Goal: Answer question/provide support: Ask a question

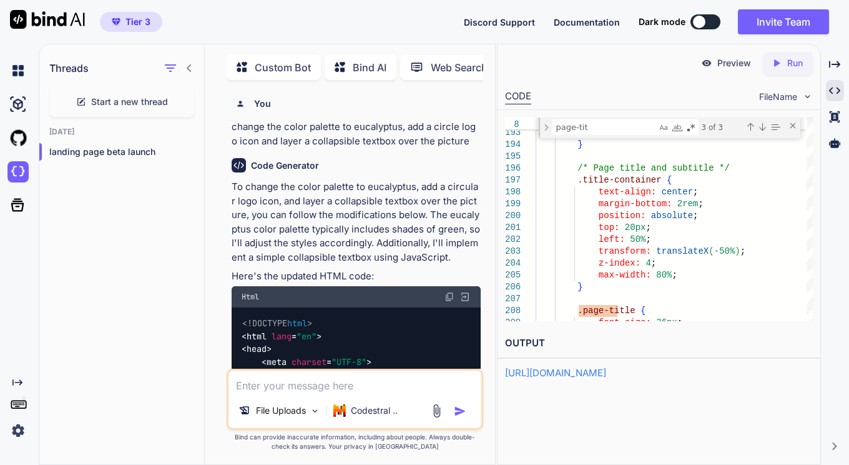
scroll to position [23, 0]
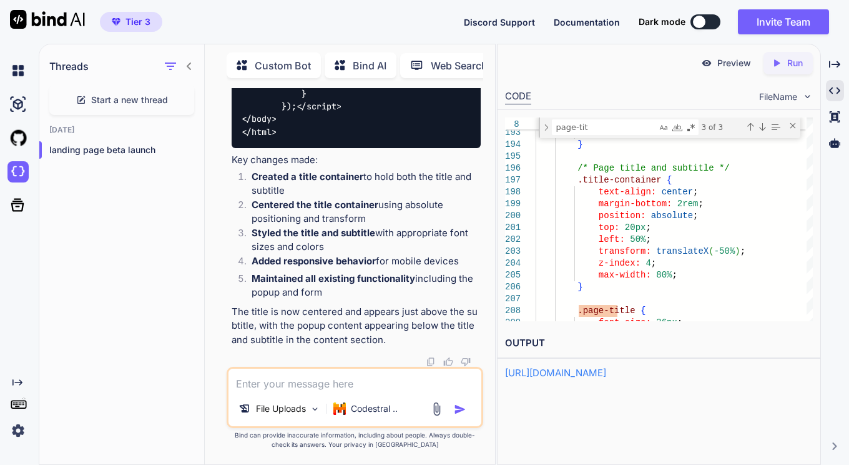
click at [301, 380] on textarea at bounding box center [355, 379] width 253 height 22
click at [295, 377] on textarea at bounding box center [355, 379] width 253 height 22
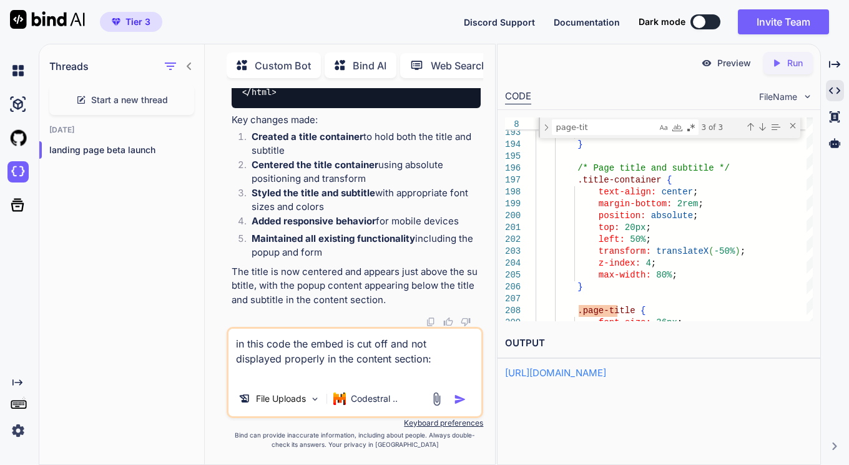
paste textarea "<!DOCTYPE html> <html lang="en"> <head> <meta charset="UTF-8"> <meta name="view…"
type textarea "in this code the embed is cut off and not displayed properly in the content sec…"
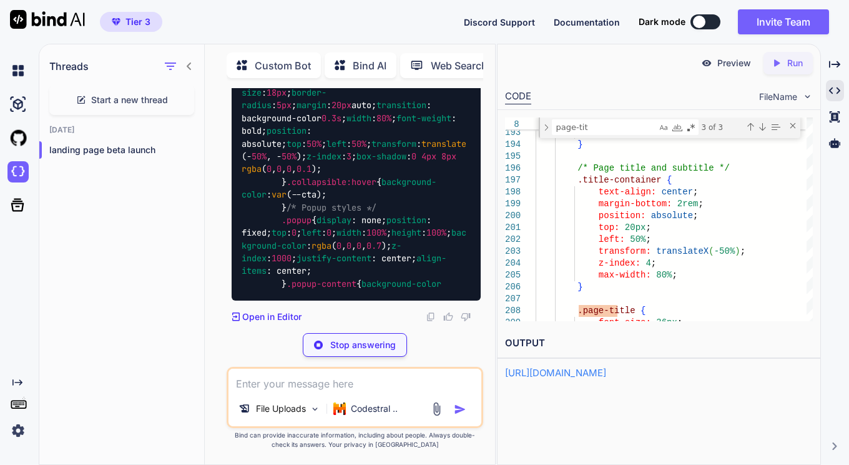
scroll to position [70998, 0]
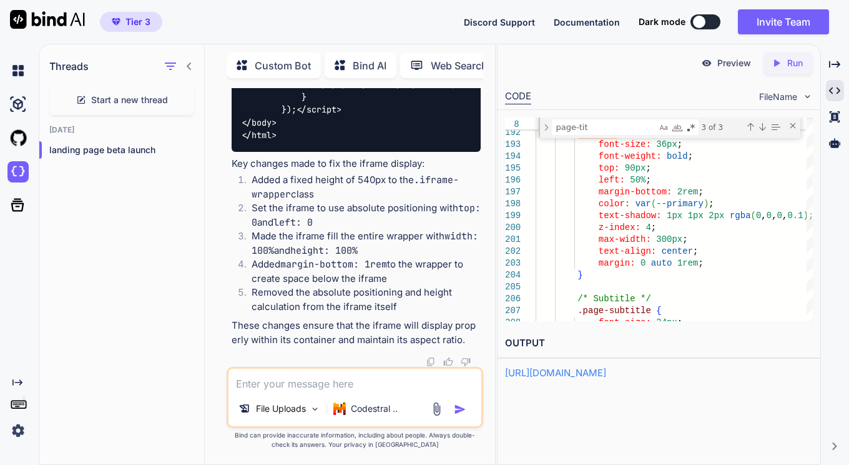
click at [792, 66] on p "Run" at bounding box center [795, 63] width 16 height 12
click at [729, 62] on p "Preview" at bounding box center [734, 63] width 34 height 12
click at [260, 385] on textarea at bounding box center [355, 379] width 253 height 22
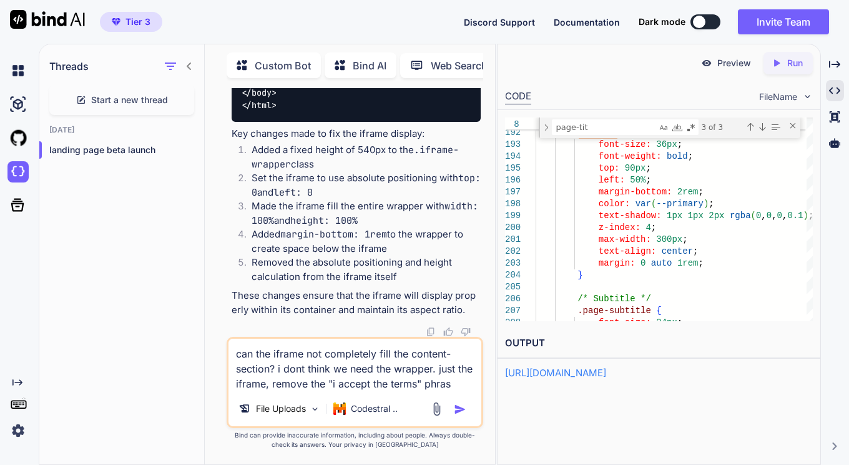
type textarea "can the iframe not completely fill the content-section? i dont think we need th…"
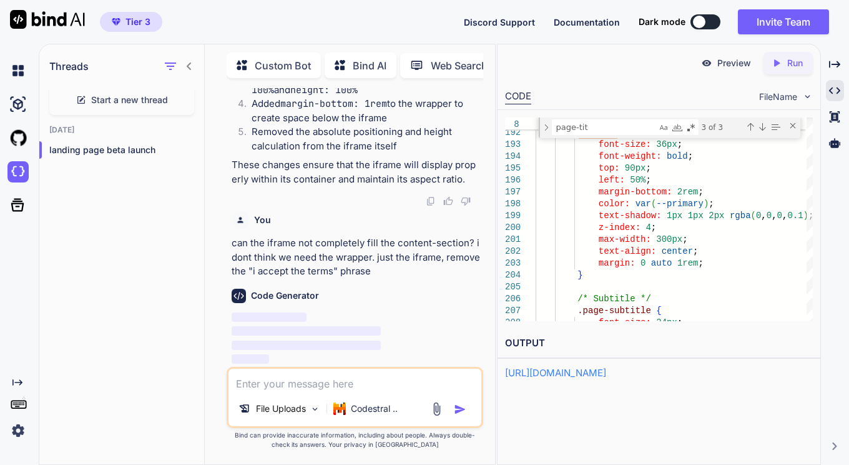
scroll to position [77258, 0]
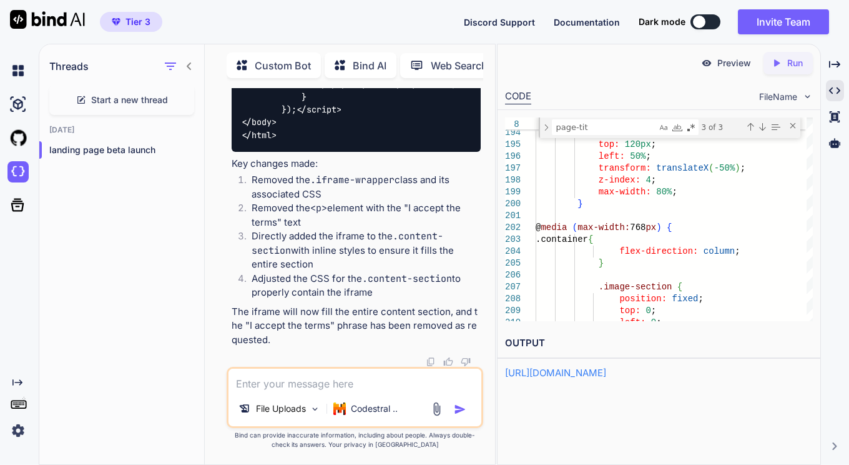
click at [795, 64] on p "Run" at bounding box center [795, 63] width 16 height 12
click at [717, 64] on p "Preview" at bounding box center [734, 63] width 34 height 12
click at [633, 270] on div "position: fixed ; } .image-section { @ media ( max-width: 768 px ) { .container…" at bounding box center [674, 335] width 277 height 5157
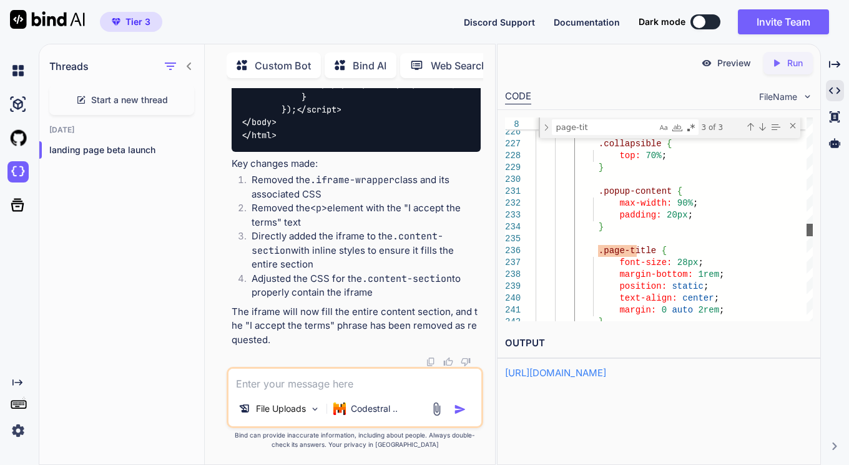
click at [807, 229] on div at bounding box center [810, 230] width 6 height 12
drag, startPoint x: 613, startPoint y: 132, endPoint x: 556, endPoint y: 129, distance: 57.5
click at [556, 129] on textarea "page-tit" at bounding box center [605, 127] width 104 height 14
click at [832, 90] on icon "Created with Pixso." at bounding box center [834, 90] width 11 height 11
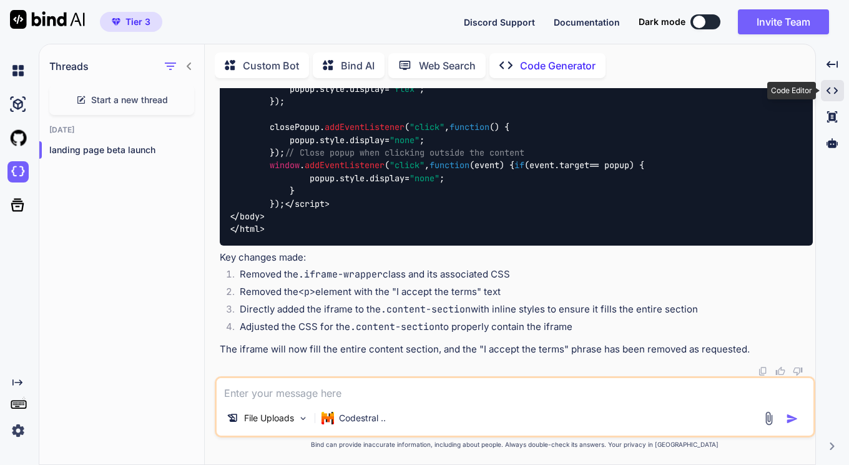
scroll to position [60080, 0]
click at [836, 92] on icon at bounding box center [832, 90] width 11 height 7
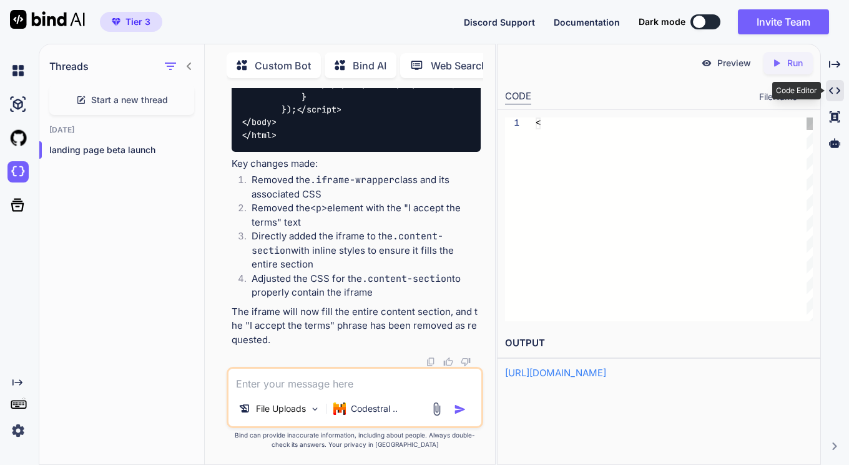
scroll to position [77258, 0]
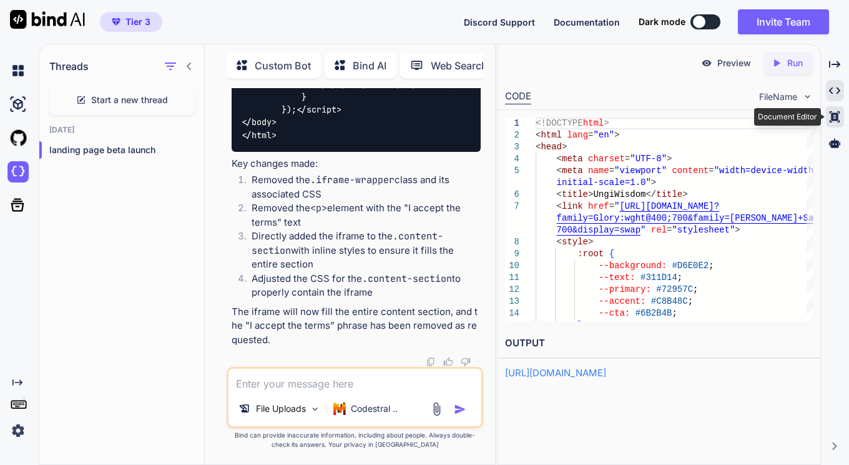
click at [830, 118] on icon "Created with Pixso." at bounding box center [834, 116] width 11 height 11
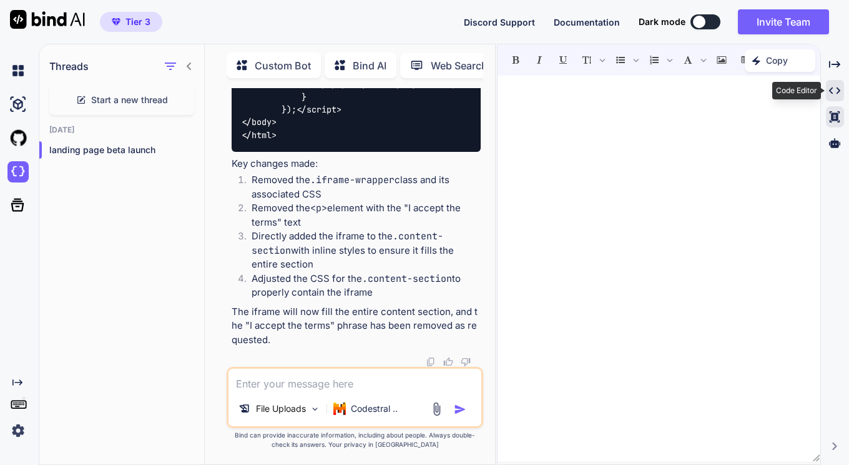
click at [827, 89] on div "Created with Pixso." at bounding box center [835, 90] width 18 height 21
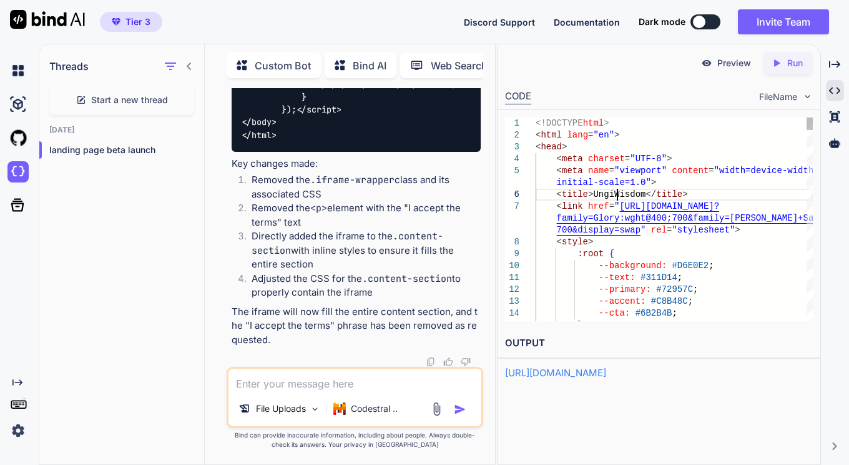
scroll to position [0, 0]
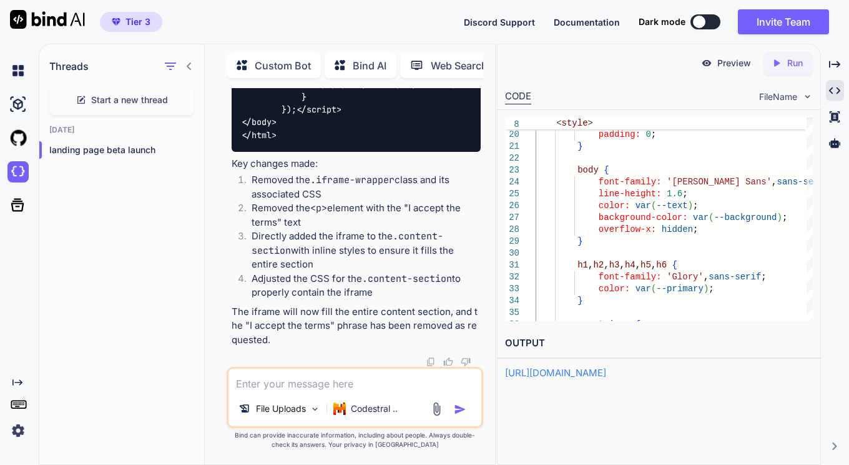
click at [391, 383] on textarea at bounding box center [355, 379] width 253 height 22
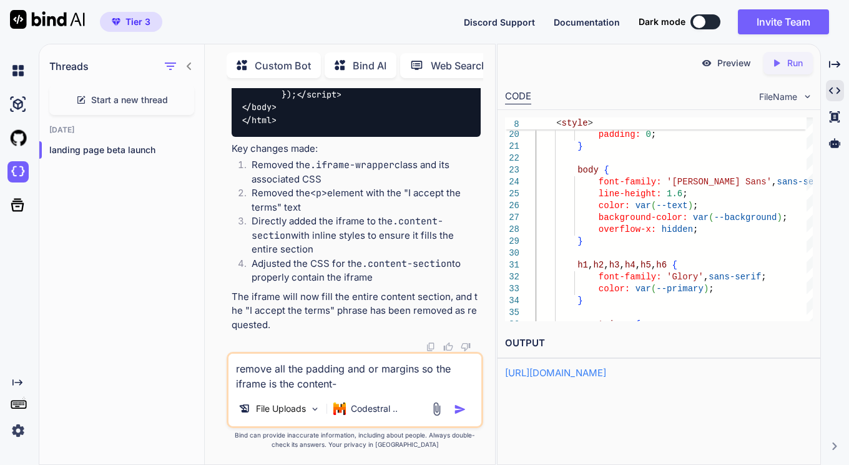
click at [411, 369] on textarea "remove all the padding and or margins so the iframe is the content-" at bounding box center [355, 371] width 253 height 37
click at [355, 380] on textarea "remove all the padding and or margins so the iframe is the content-" at bounding box center [355, 371] width 253 height 37
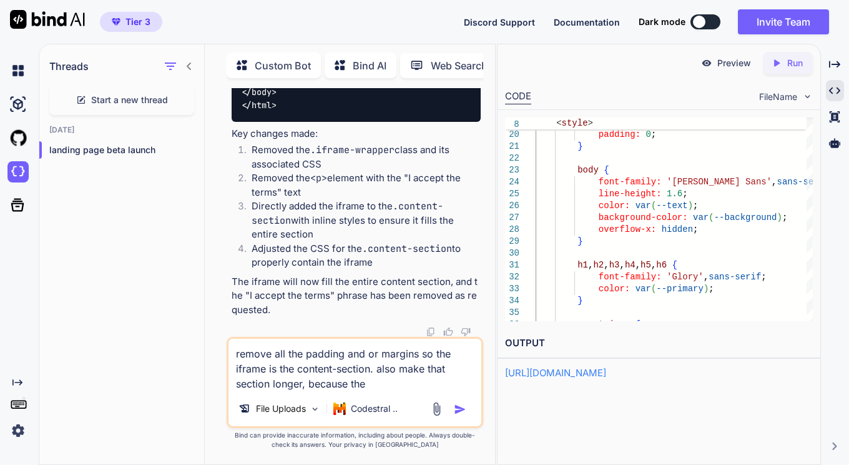
click at [410, 380] on textarea "remove all the padding and or margins so the iframe is the content-section. als…" at bounding box center [355, 364] width 253 height 52
click at [438, 388] on textarea "remove all the padding and or margins so the iframe is the content-section. als…" at bounding box center [355, 364] width 253 height 52
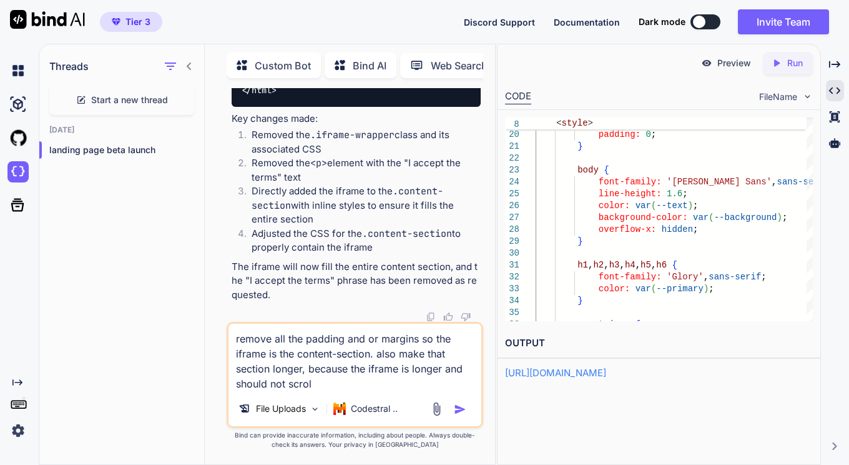
type textarea "remove all the padding and or margins so the iframe is the content-section. als…"
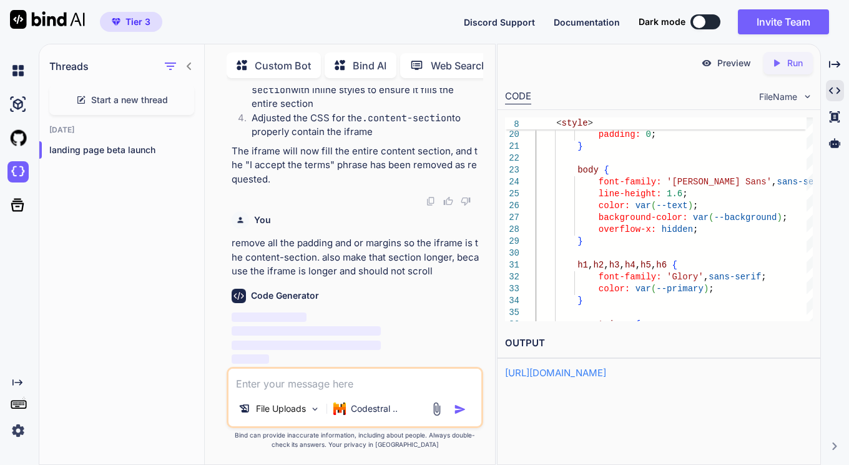
scroll to position [83342, 0]
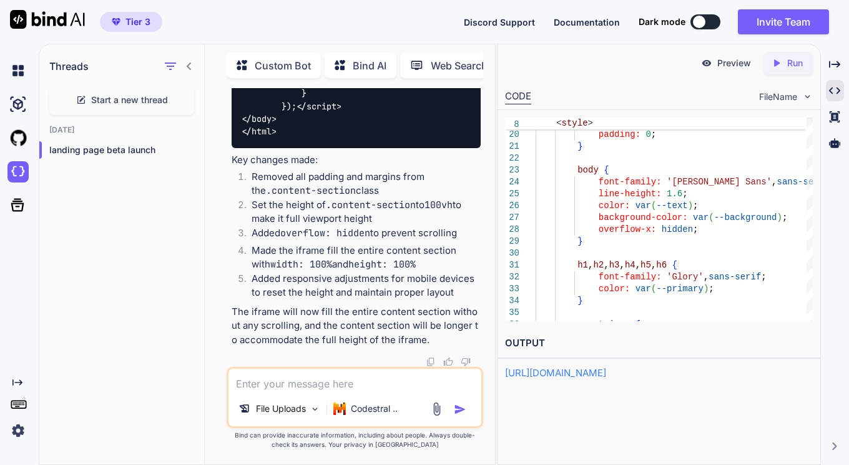
click at [787, 64] on p "Run" at bounding box center [795, 63] width 16 height 12
click at [735, 64] on p "Preview" at bounding box center [734, 63] width 34 height 12
click at [340, 380] on textarea at bounding box center [355, 379] width 253 height 22
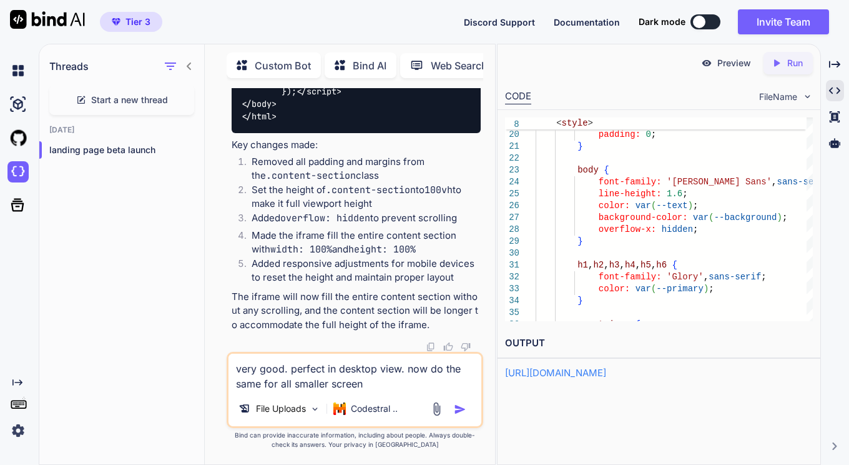
type textarea "very good. perfect in desktop view. now do the same for all smaller screens"
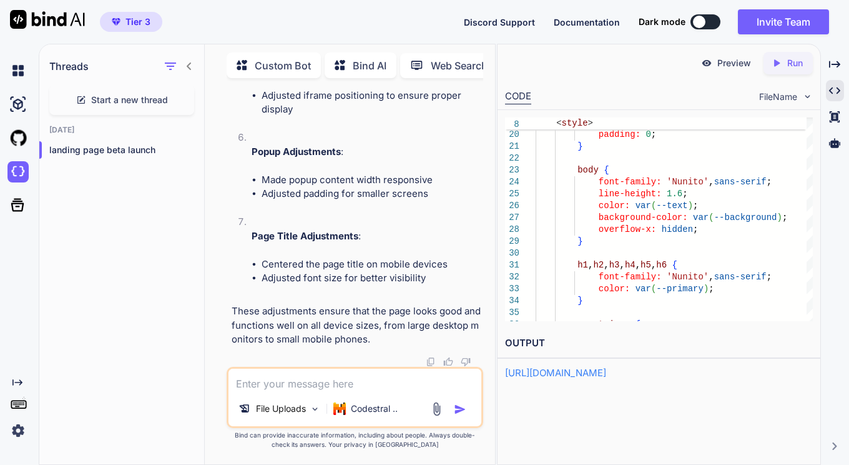
scroll to position [95117, 0]
click at [795, 69] on p "Run" at bounding box center [795, 63] width 16 height 12
click at [737, 63] on p "Preview" at bounding box center [734, 63] width 34 height 12
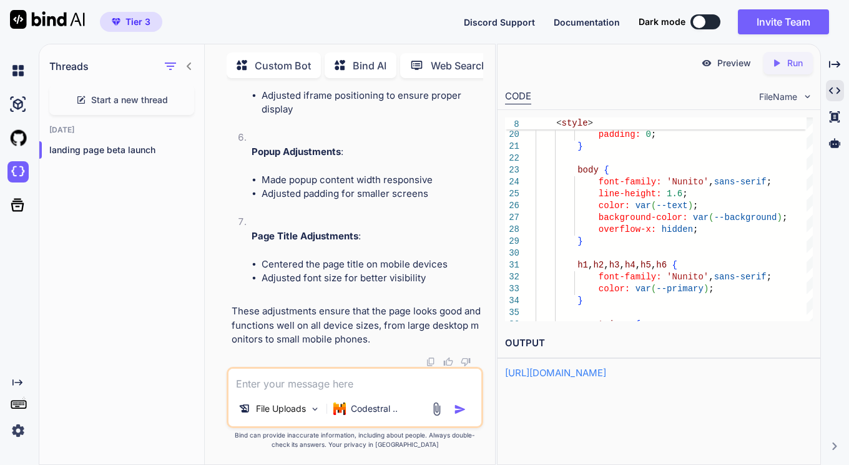
click at [389, 379] on textarea at bounding box center [355, 379] width 253 height 22
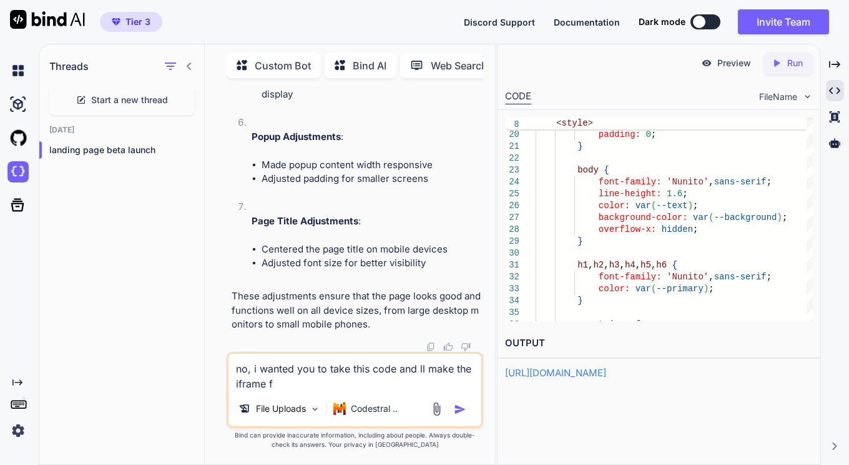
click at [416, 359] on textarea "no, i wanted you to take this code and ll make the iframe f" at bounding box center [355, 371] width 253 height 37
click at [357, 391] on div "no, i wanted you to take this code and make the iframe f File Uploads Codestral…" at bounding box center [355, 389] width 257 height 76
click at [329, 376] on textarea "no, i wanted you to take this code and make the iframe f" at bounding box center [355, 371] width 253 height 37
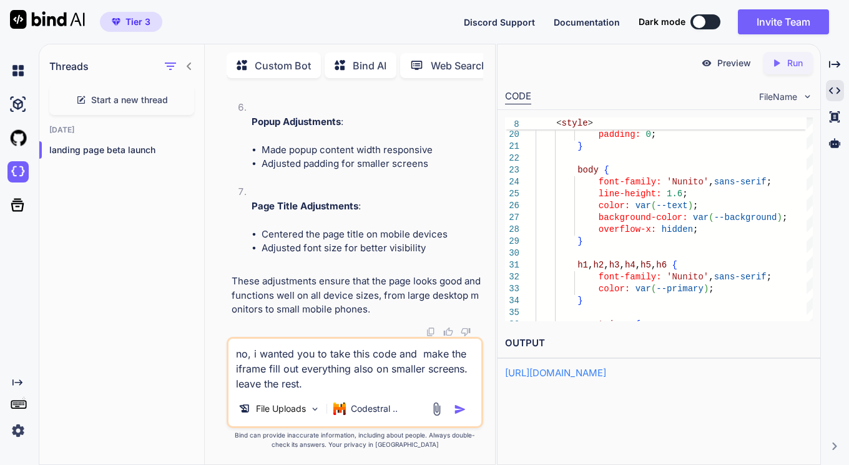
paste textarea "<!DOCTYPE html> <html lang="en"> <head> <meta charset="UTF-8"> <meta name="view…"
type textarea "no, i wanted you to take this code and make the iframe fill out everything also…"
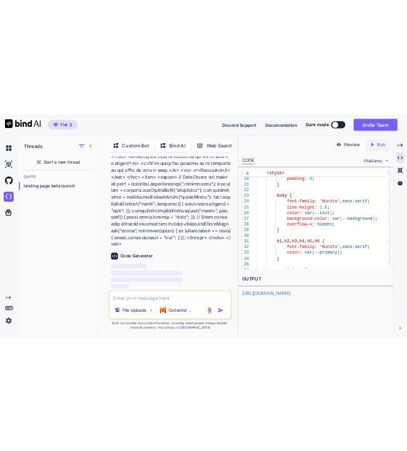
scroll to position [96956, 0]
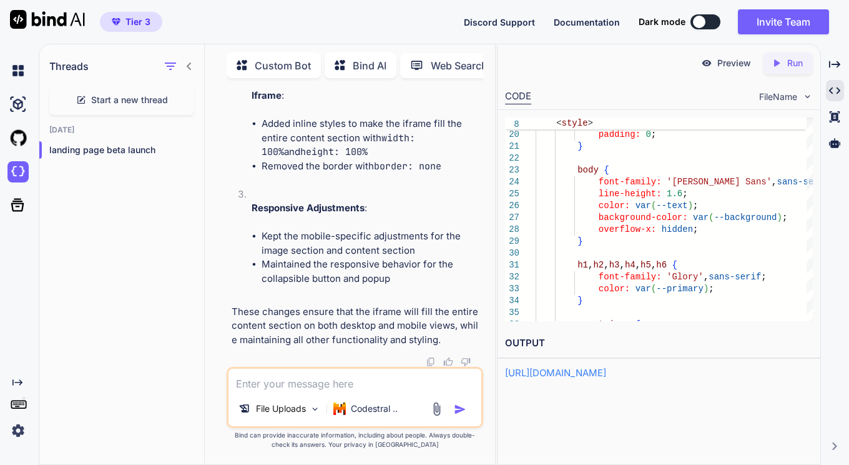
click at [783, 58] on icon "Created with Pixso." at bounding box center [779, 62] width 16 height 11
click at [732, 61] on p "Preview" at bounding box center [734, 63] width 34 height 12
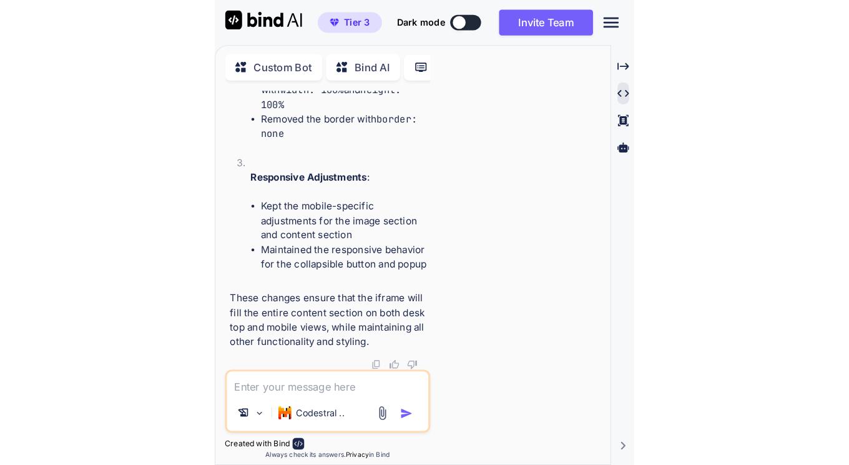
scroll to position [117795, 0]
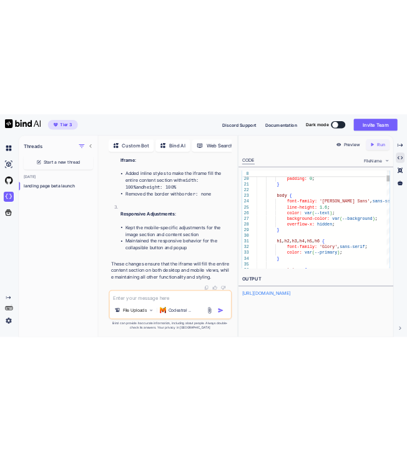
scroll to position [99133, 0]
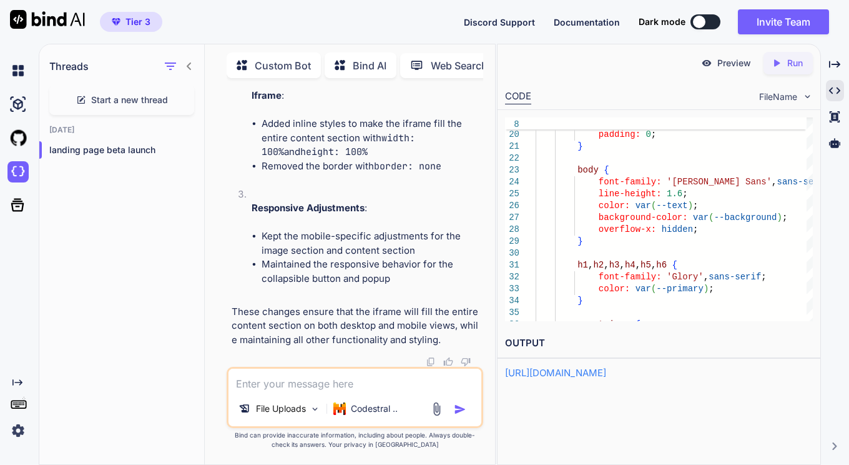
click at [794, 61] on p "Run" at bounding box center [795, 63] width 16 height 12
click at [722, 66] on p "Preview" at bounding box center [734, 63] width 34 height 12
click at [280, 386] on textarea at bounding box center [355, 379] width 253 height 22
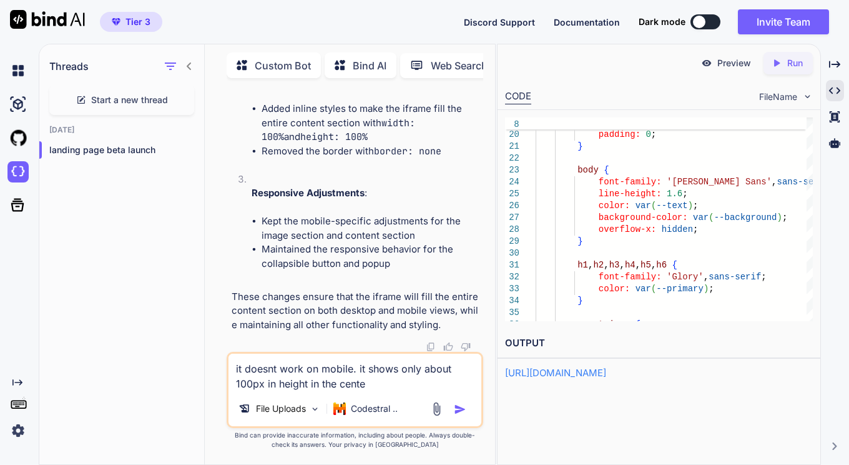
type textarea "it doesnt work on mobile. it shows only about 100px in height in the center"
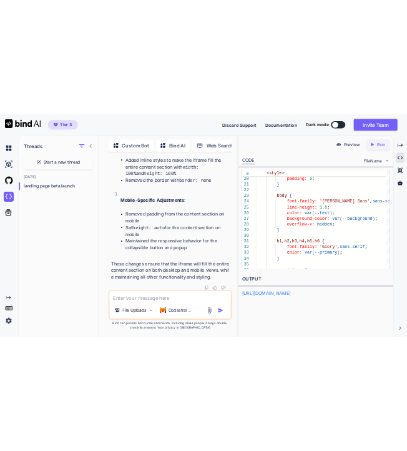
scroll to position [105080, 0]
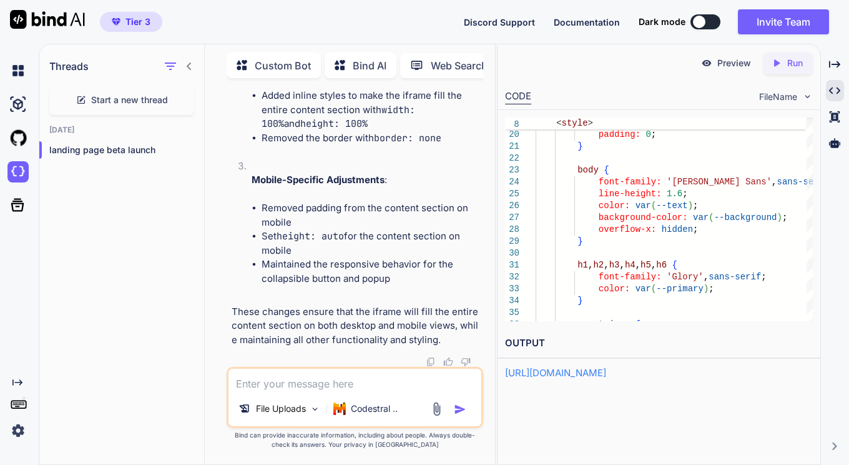
click at [792, 71] on div "Created with Pixso. Run" at bounding box center [788, 63] width 49 height 22
click at [731, 64] on p "Preview" at bounding box center [734, 63] width 34 height 12
click at [272, 373] on textarea at bounding box center [355, 379] width 253 height 22
type textarea "what did you change? it didnt change anything."
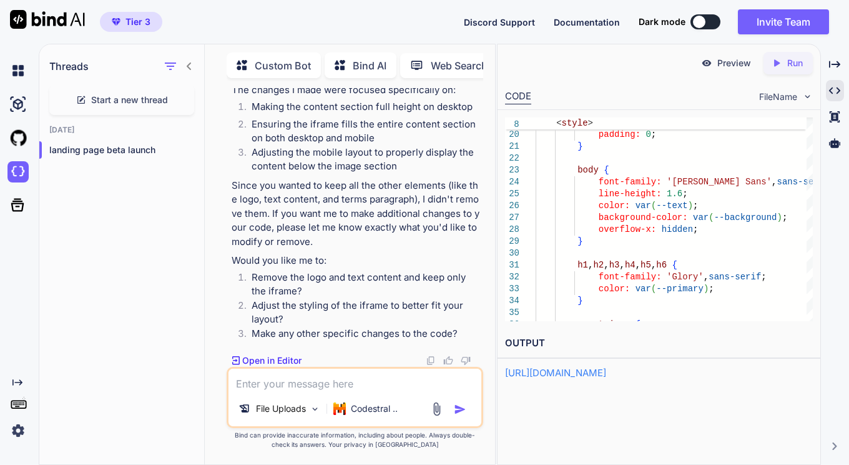
scroll to position [111345, 0]
type textarea "yes to both."
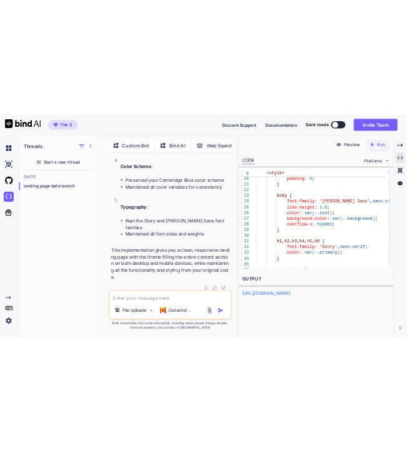
scroll to position [111664, 0]
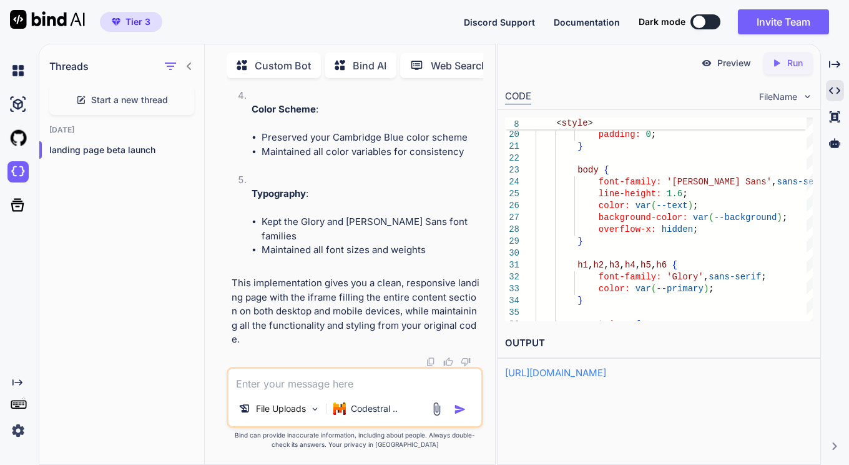
click at [779, 56] on div "Created with Pixso. Run" at bounding box center [788, 63] width 49 height 22
click at [730, 62] on p "Preview" at bounding box center [734, 63] width 34 height 12
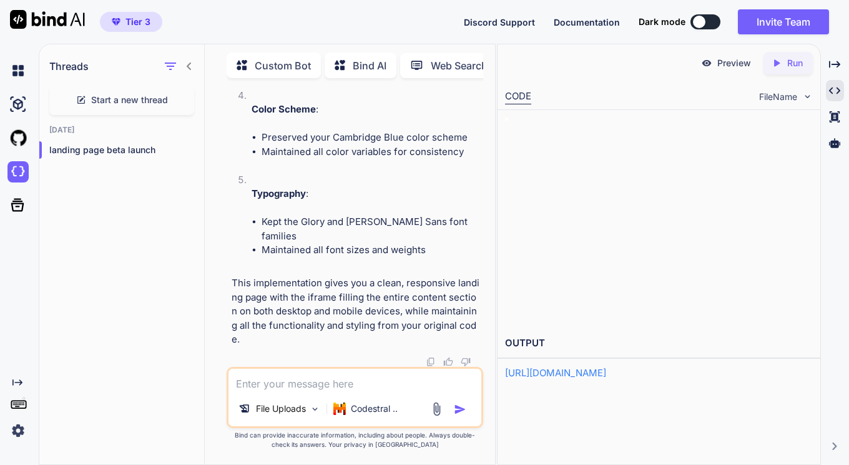
scroll to position [132692, 0]
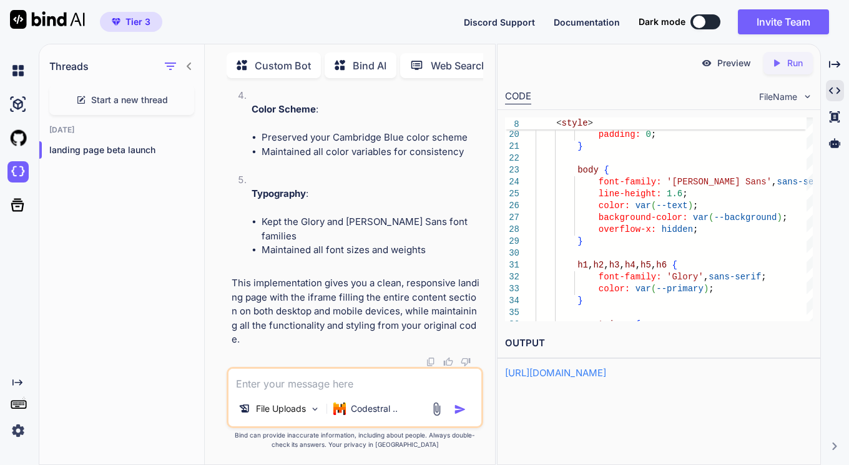
click at [803, 62] on div "Created with Pixso. Run" at bounding box center [788, 63] width 49 height 22
click at [729, 67] on p "Preview" at bounding box center [734, 63] width 34 height 12
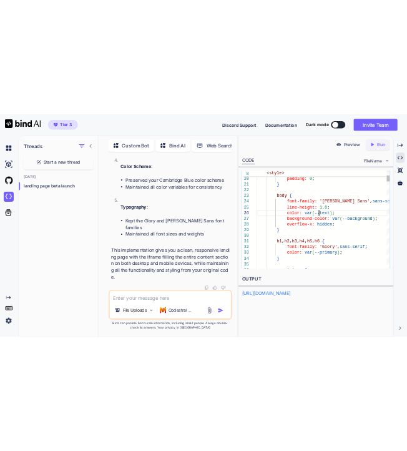
scroll to position [0, 0]
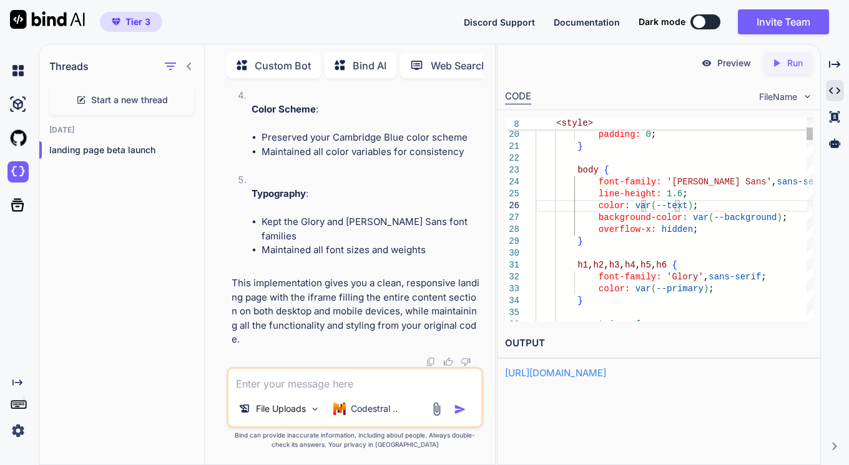
type textarea "<!DOCTYPE html> <html lang="en"> <head> <meta charset="UTF-8"> <meta name="view…"
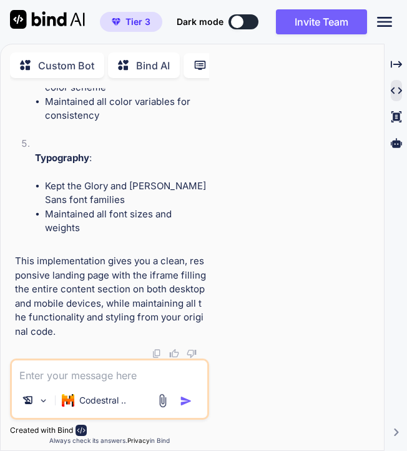
scroll to position [132692, 0]
click at [51, 376] on textarea at bounding box center [110, 371] width 196 height 22
click at [46, 375] on textarea at bounding box center [110, 371] width 196 height 22
click at [165, 399] on img at bounding box center [162, 400] width 14 height 14
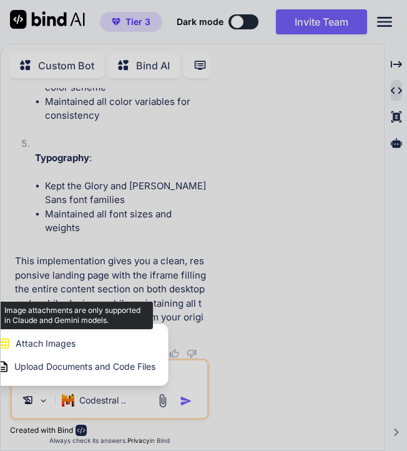
click at [61, 345] on span "Attach Images" at bounding box center [46, 343] width 60 height 12
click at [49, 343] on span "Attach Images" at bounding box center [46, 343] width 60 height 12
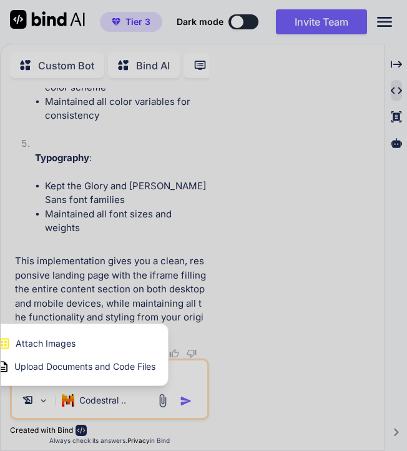
click at [185, 365] on div at bounding box center [203, 225] width 407 height 451
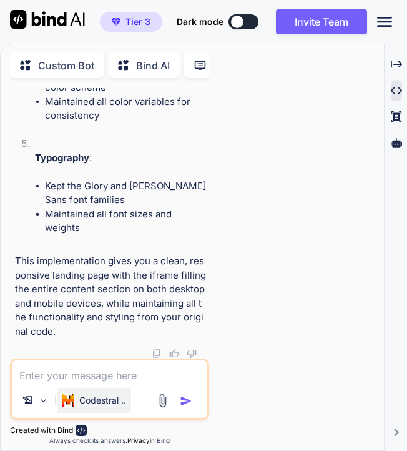
click at [109, 399] on p "Codestral .." at bounding box center [102, 400] width 47 height 12
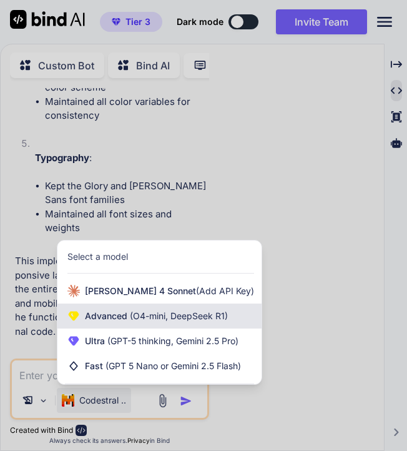
click at [130, 319] on span "(O4-mini, DeepSeek R1)" at bounding box center [177, 315] width 101 height 11
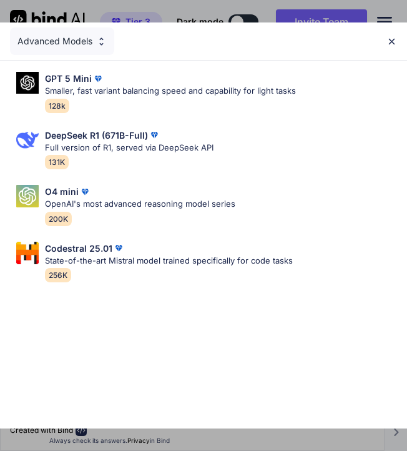
click at [79, 42] on div "Advanced Models" at bounding box center [62, 40] width 104 height 27
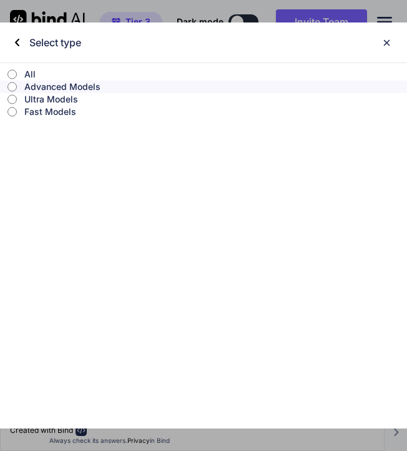
click at [49, 96] on p "Ultra Models" at bounding box center [215, 99] width 383 height 12
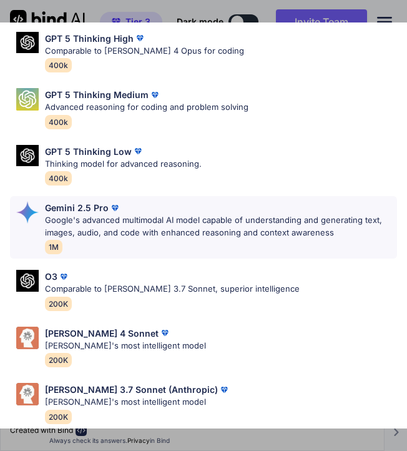
scroll to position [106, 0]
click at [111, 344] on div "[PERSON_NAME] 4 Sonnet [PERSON_NAME]'s most intelligent model 200K" at bounding box center [125, 347] width 161 height 41
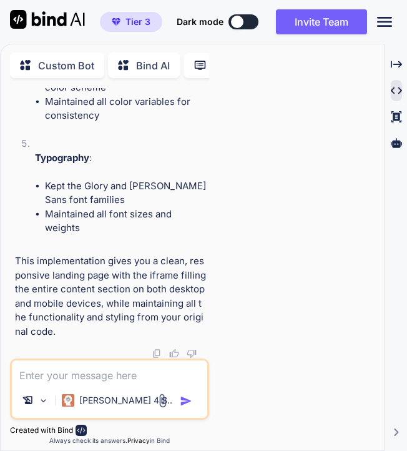
click at [165, 400] on img at bounding box center [162, 400] width 14 height 14
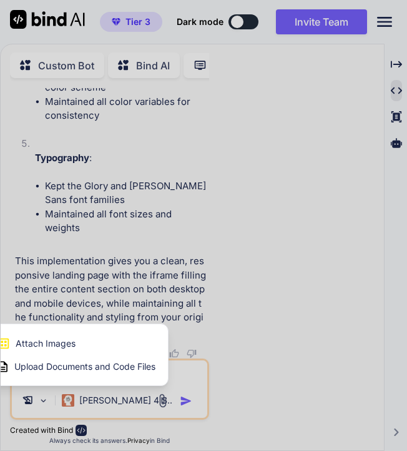
click at [66, 348] on span "Attach Images" at bounding box center [46, 343] width 60 height 12
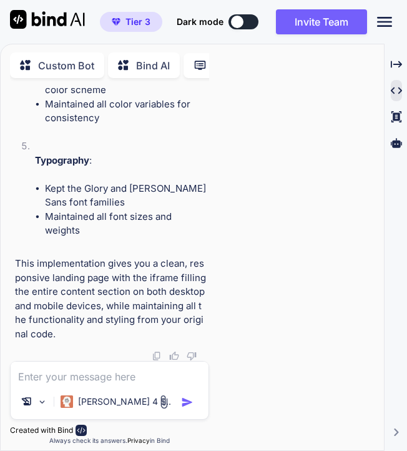
click at [270, 261] on div "Threads Start a new thread [DATE] landing page beta launch Custom Bot Bind AI W…" at bounding box center [192, 246] width 383 height 408
click at [166, 405] on img at bounding box center [164, 402] width 14 height 14
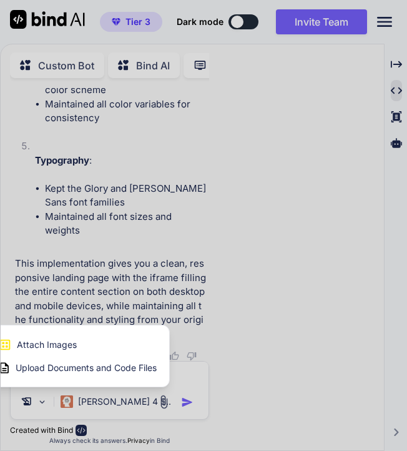
click at [57, 348] on span "Attach Images" at bounding box center [47, 344] width 60 height 12
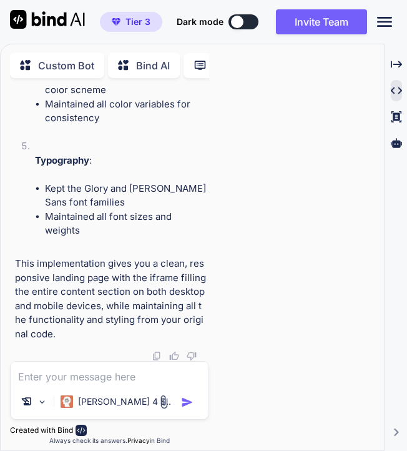
type input "C:\fakepath\image_2025-10-09_134930925.png"
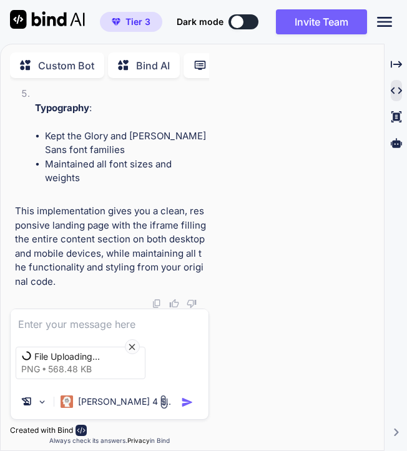
click at [84, 323] on textarea at bounding box center [110, 320] width 199 height 22
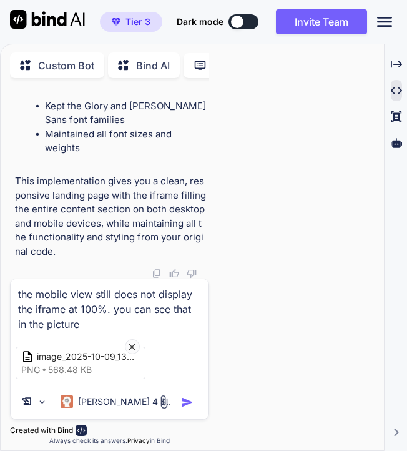
type textarea "the mobile view still does not display the iframe at 100%. you can see that in …"
click at [185, 403] on img "button" at bounding box center [187, 402] width 12 height 12
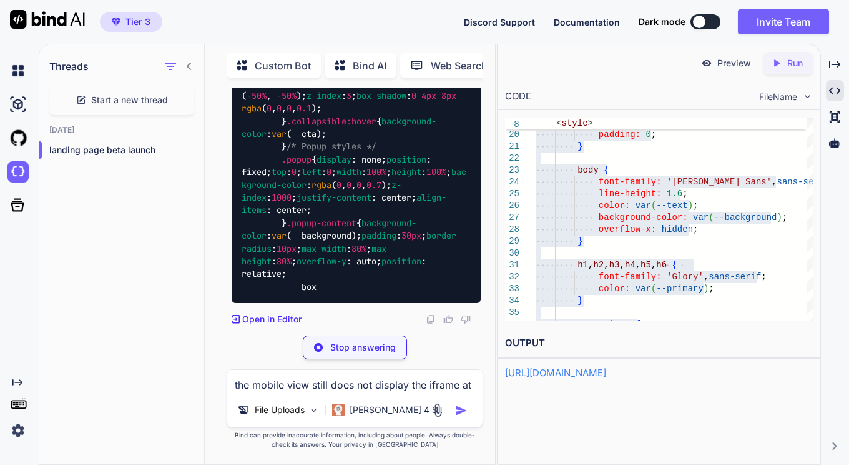
scroll to position [117966, 0]
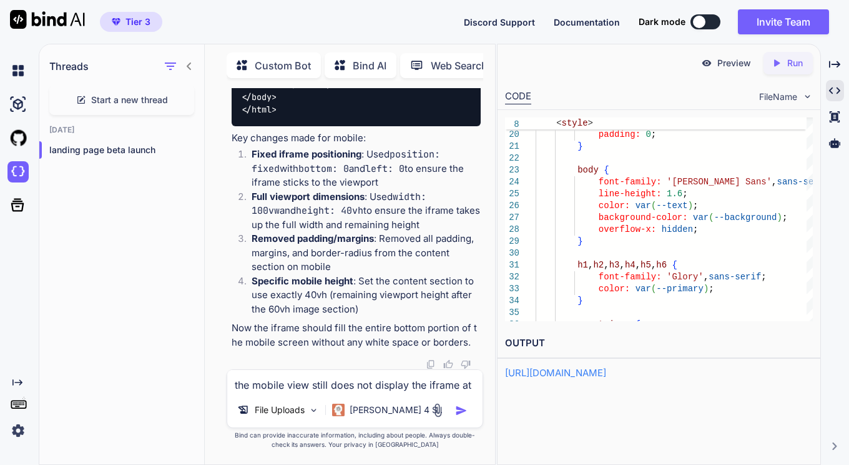
click at [787, 64] on p "Run" at bounding box center [795, 63] width 16 height 12
click at [729, 62] on p "Preview" at bounding box center [734, 63] width 34 height 12
click at [302, 380] on textarea "the mobile view still does not display the iframe at 100%. you can see that in …" at bounding box center [355, 381] width 256 height 22
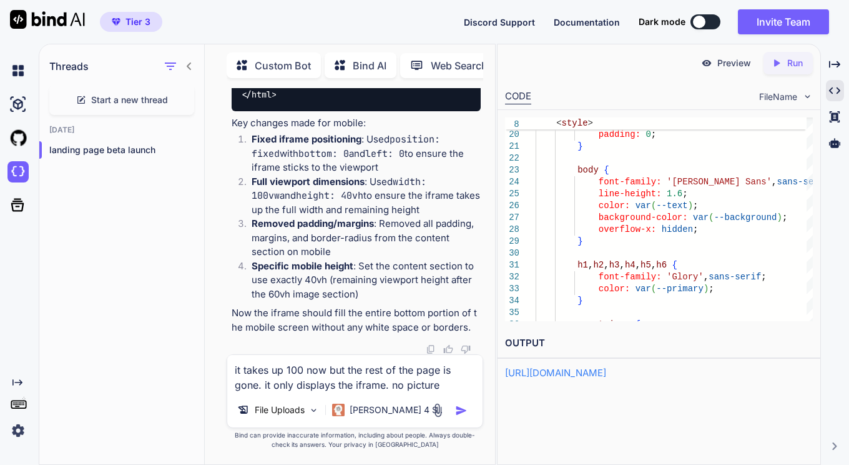
scroll to position [118840, 0]
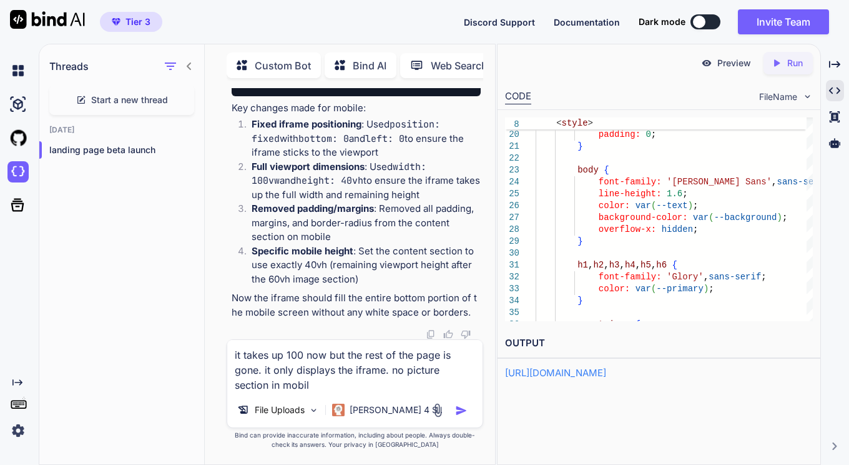
type textarea "it takes up 100 now but the rest of the page is gone. it only displays the ifra…"
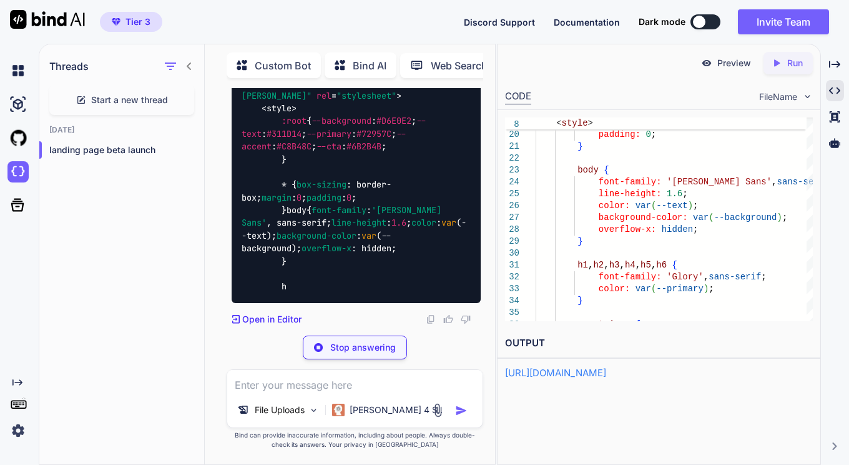
scroll to position [124227, 0]
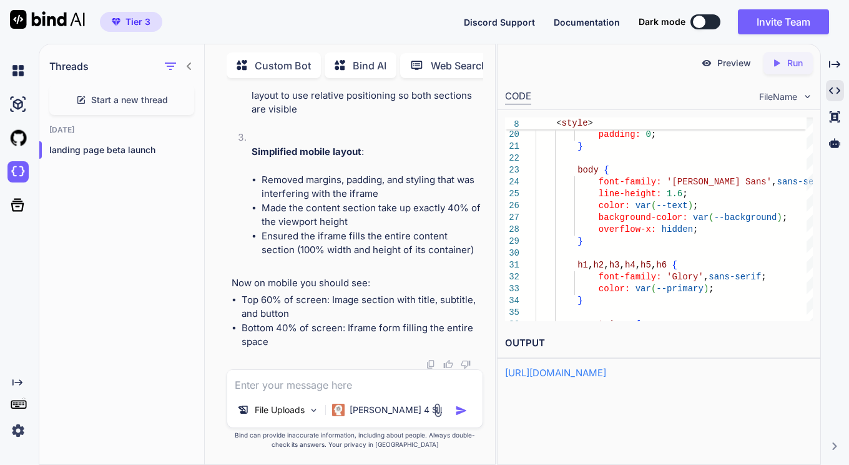
click at [795, 64] on p "Run" at bounding box center [795, 63] width 16 height 12
click at [738, 67] on p "Preview" at bounding box center [734, 63] width 34 height 12
click at [363, 382] on textarea at bounding box center [355, 381] width 256 height 22
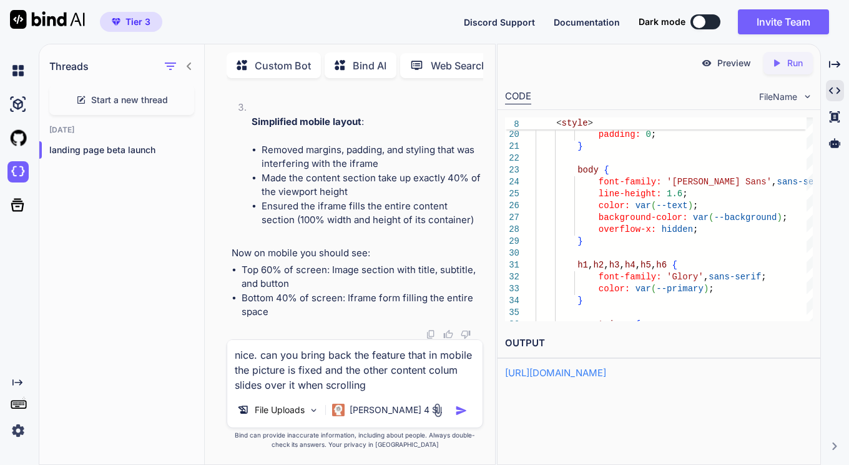
type textarea "nice. can you bring back the feature that in mobile the picture is fixed and th…"
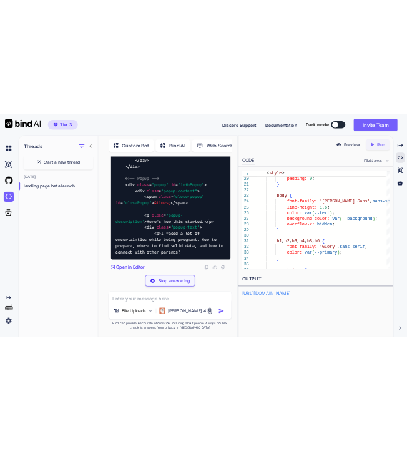
scroll to position [130368, 0]
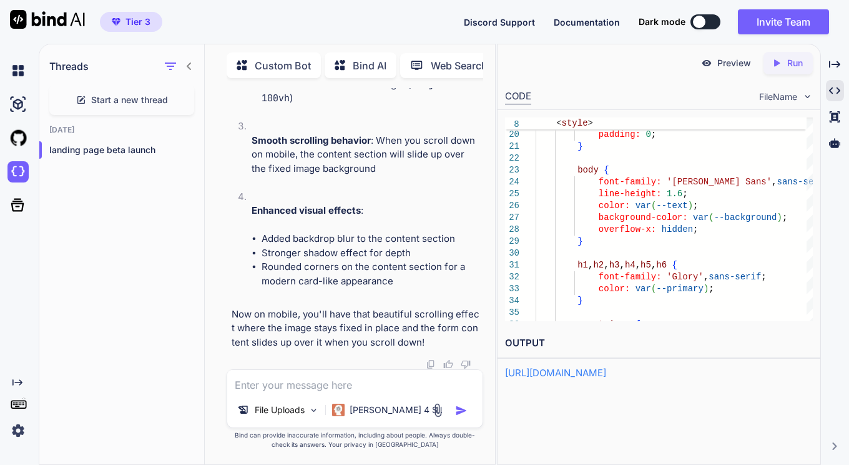
click at [783, 69] on div "Created with Pixso. Run" at bounding box center [788, 63] width 49 height 22
click at [739, 68] on p "Preview" at bounding box center [734, 63] width 34 height 12
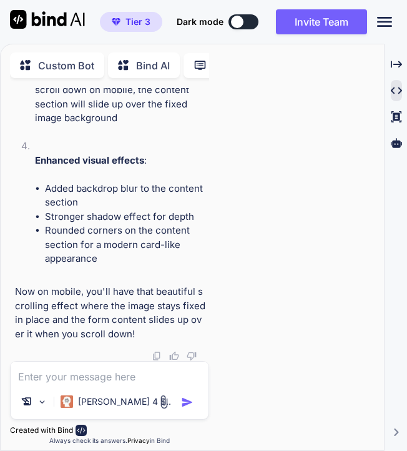
scroll to position [154827, 0]
click at [106, 373] on textarea at bounding box center [110, 372] width 199 height 22
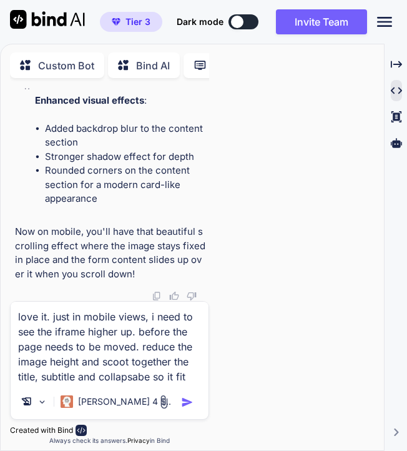
type textarea "love it. just in mobile views, i need to see the iframe higher up. before the p…"
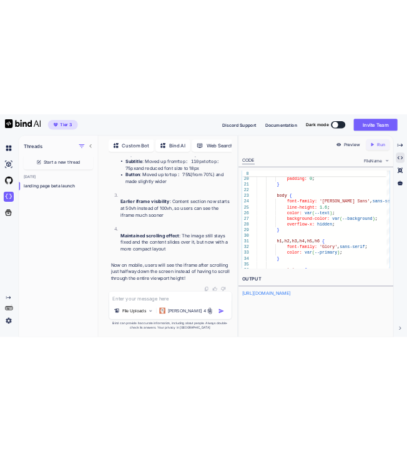
scroll to position [136661, 0]
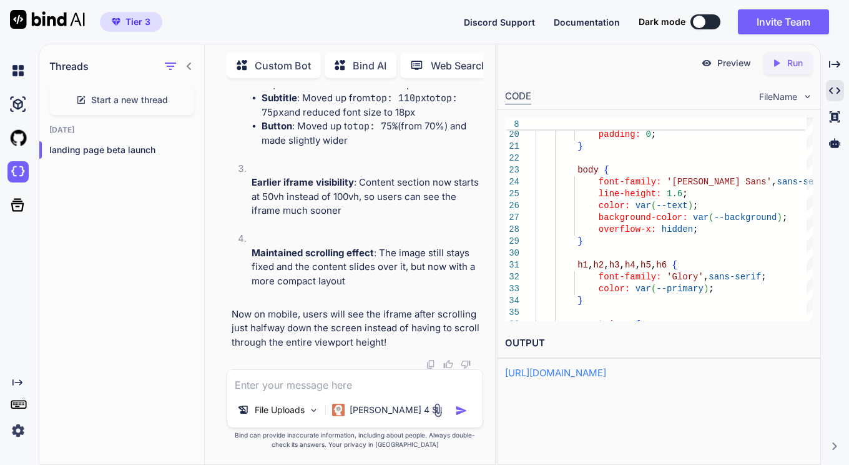
click at [787, 64] on p "Run" at bounding box center [795, 63] width 16 height 12
click at [720, 62] on p "Preview" at bounding box center [734, 63] width 34 height 12
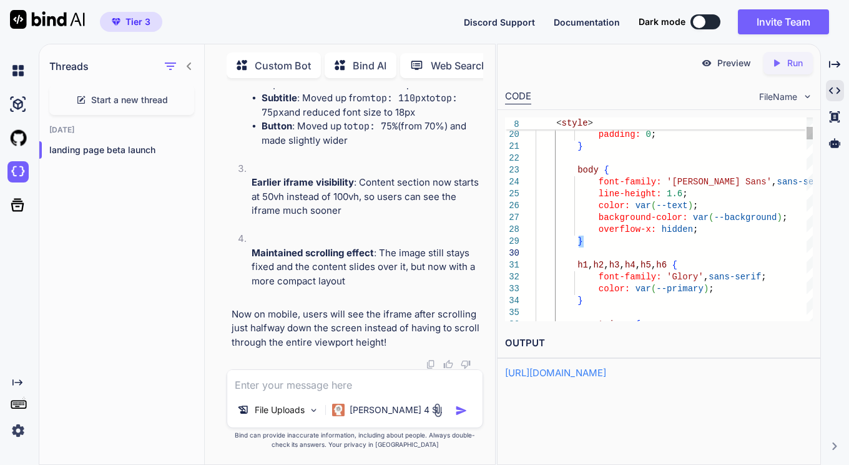
type textarea "<!DOCTYPE html> <html lang="en"> <head> <meta charset="UTF-8"> <meta name="view…"
